Goal: Check status

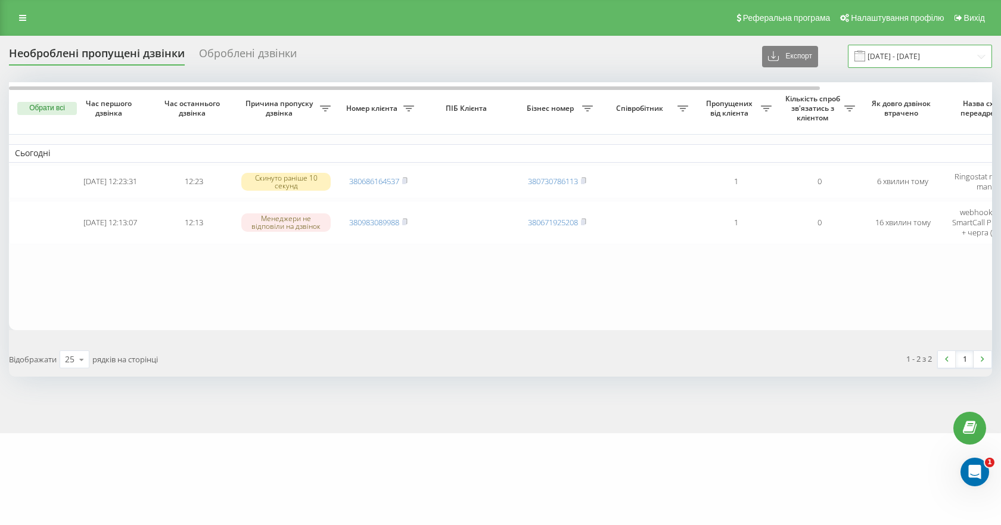
click at [892, 59] on input "[DATE] - [DATE]" at bounding box center [920, 56] width 144 height 23
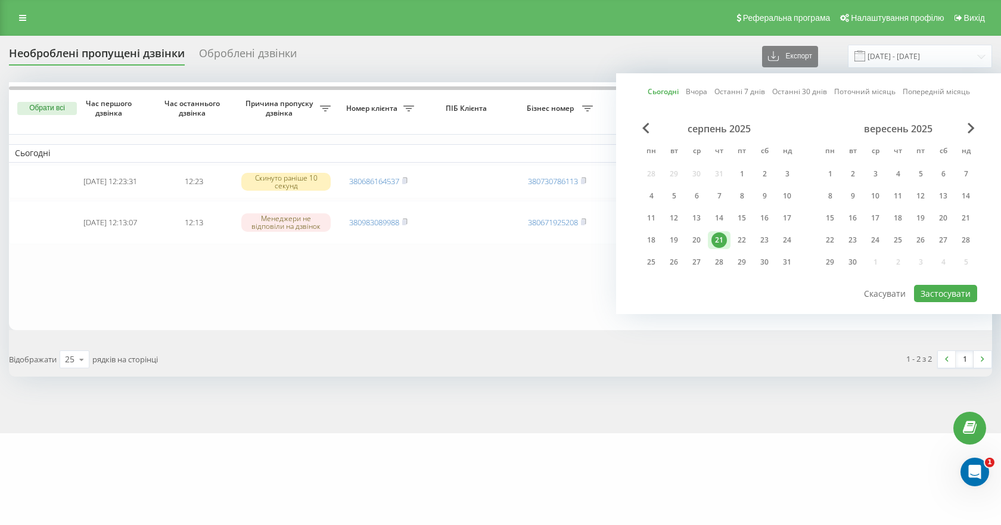
click at [954, 302] on div "Сьогодні Вчора Останні 7 днів Останні 30 днів Поточний місяць Попередній місяць…" at bounding box center [808, 193] width 385 height 241
click at [946, 291] on button "Застосувати" at bounding box center [945, 293] width 63 height 17
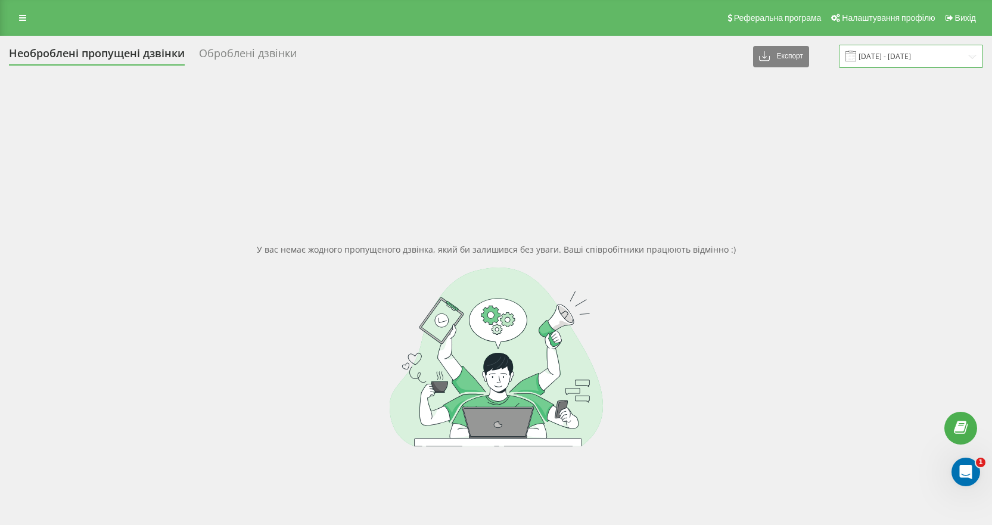
click at [916, 54] on input "[DATE] - [DATE]" at bounding box center [911, 56] width 144 height 23
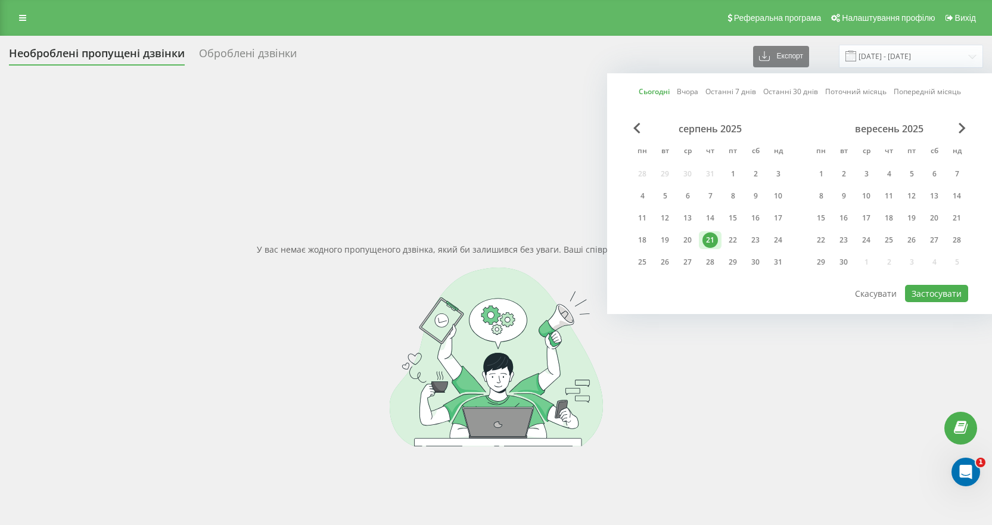
click at [938, 302] on div "Сьогодні Вчора Останні 7 днів Останні 30 днів Поточний місяць Попередній місяць…" at bounding box center [799, 193] width 385 height 241
click at [941, 292] on button "Застосувати" at bounding box center [936, 293] width 63 height 17
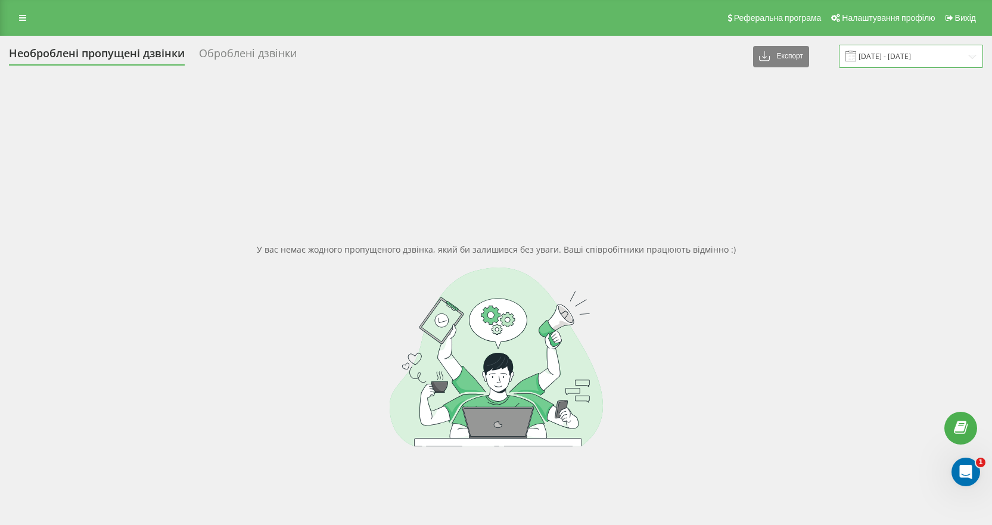
drag, startPoint x: 889, startPoint y: 60, endPoint x: 894, endPoint y: 67, distance: 8.3
click at [890, 60] on input "[DATE] - [DATE]" at bounding box center [911, 56] width 144 height 23
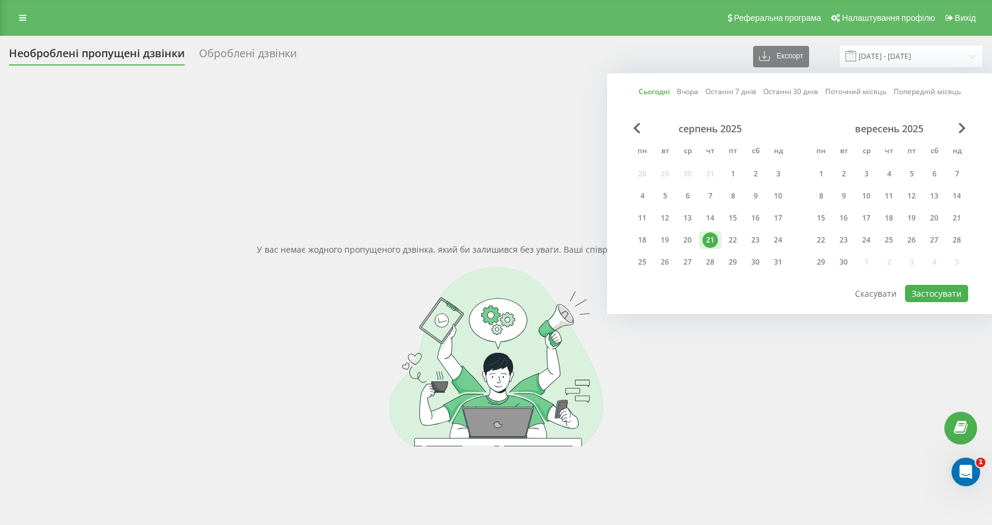
click at [933, 284] on div at bounding box center [799, 284] width 337 height 1
click at [936, 292] on button "Застосувати" at bounding box center [936, 293] width 63 height 17
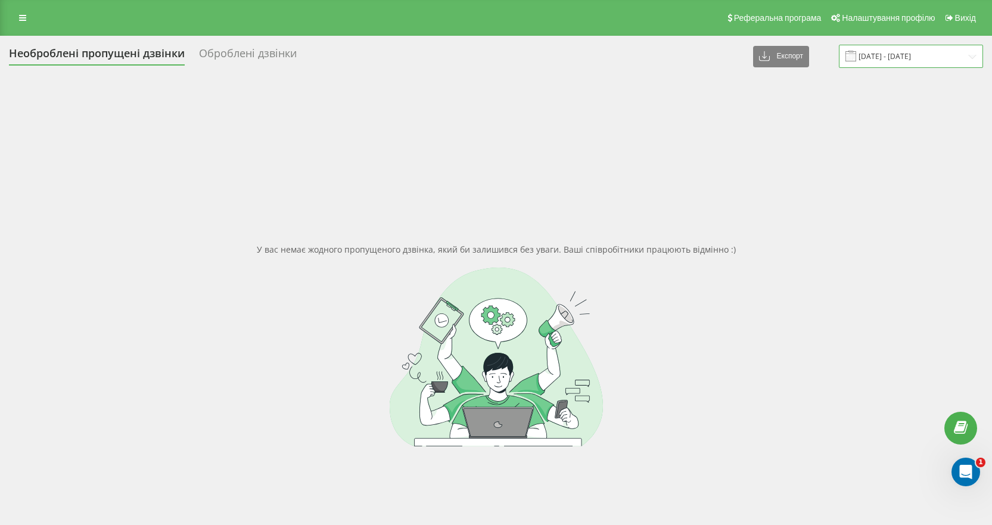
click at [929, 62] on input "[DATE] - [DATE]" at bounding box center [911, 56] width 144 height 23
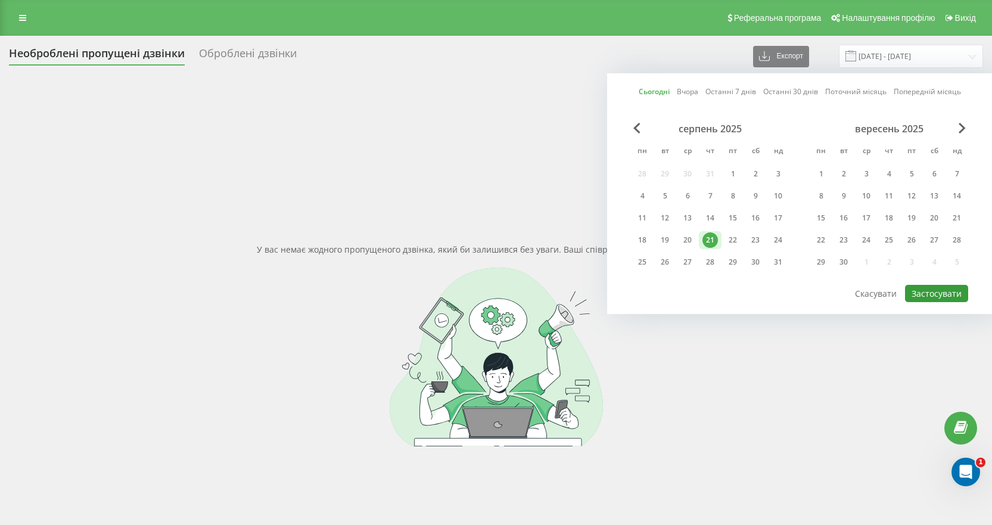
click at [942, 297] on button "Застосувати" at bounding box center [936, 293] width 63 height 17
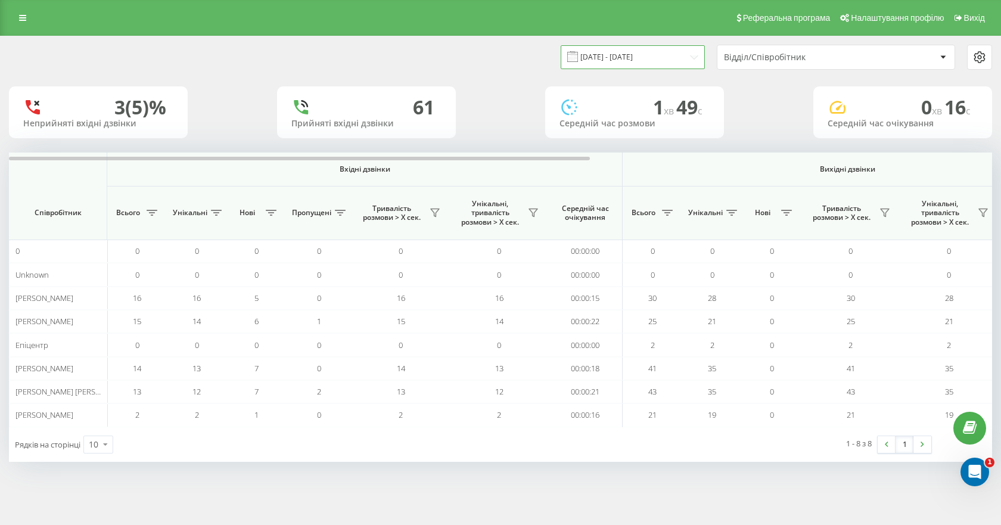
click at [629, 55] on input "[DATE] - [DATE]" at bounding box center [633, 56] width 144 height 23
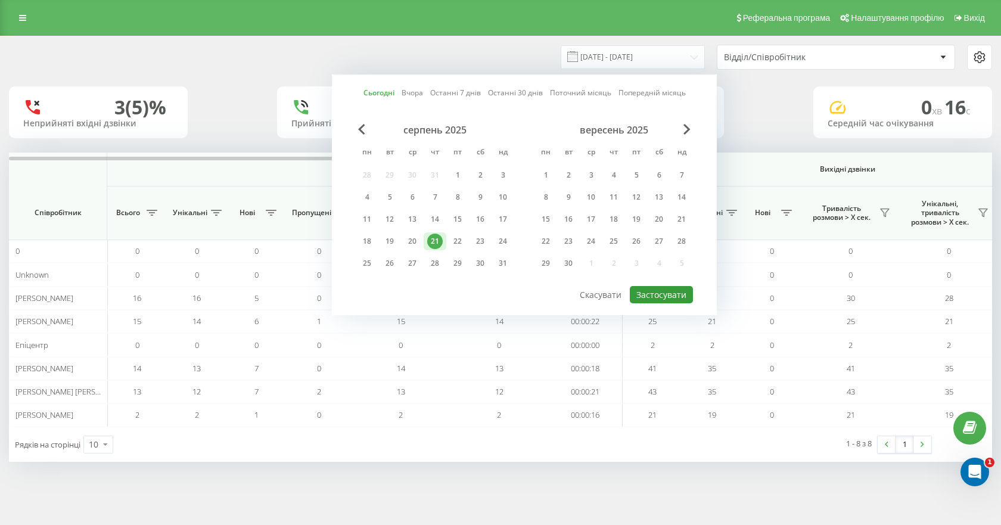
click at [652, 292] on button "Застосувати" at bounding box center [661, 294] width 63 height 17
